Goal: Find contact information: Find contact information

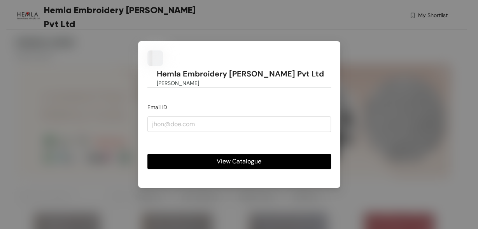
click at [364, 54] on div "Hemla Embroidery [PERSON_NAME] Pvt Ltd [PERSON_NAME] Email ID View Catalogue" at bounding box center [239, 114] width 478 height 229
click at [356, 57] on div "Hemla Embroidery [PERSON_NAME] Pvt Ltd [PERSON_NAME] Email ID View Catalogue" at bounding box center [239, 114] width 478 height 229
click at [355, 57] on div "Hemla Embroidery [PERSON_NAME] Pvt Ltd [PERSON_NAME] Email ID View Catalogue" at bounding box center [239, 114] width 478 height 229
click at [353, 46] on div "Hemla Embroidery [PERSON_NAME] Pvt Ltd [PERSON_NAME] Email ID View Catalogue" at bounding box center [239, 114] width 478 height 229
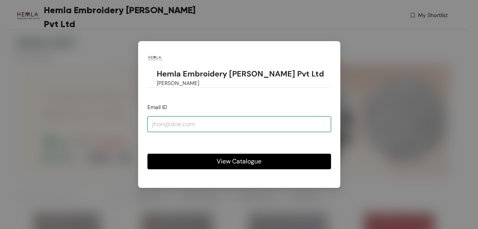
click at [289, 117] on input "email" at bounding box center [238, 125] width 183 height 16
type input "[EMAIL_ADDRESS][DOMAIN_NAME]"
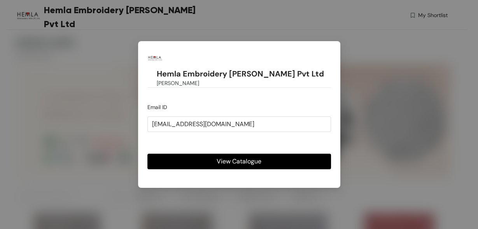
click at [213, 154] on button "View Catalogue" at bounding box center [238, 162] width 183 height 16
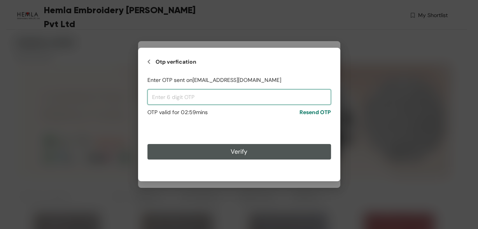
click at [243, 97] on input "text" at bounding box center [238, 97] width 183 height 16
click at [226, 94] on input "text" at bounding box center [238, 97] width 183 height 16
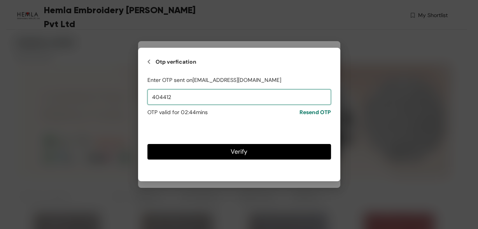
type input "404412"
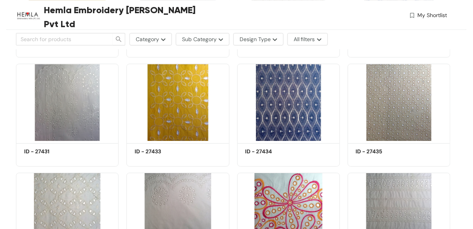
scroll to position [591, 0]
